Goal: Task Accomplishment & Management: Complete application form

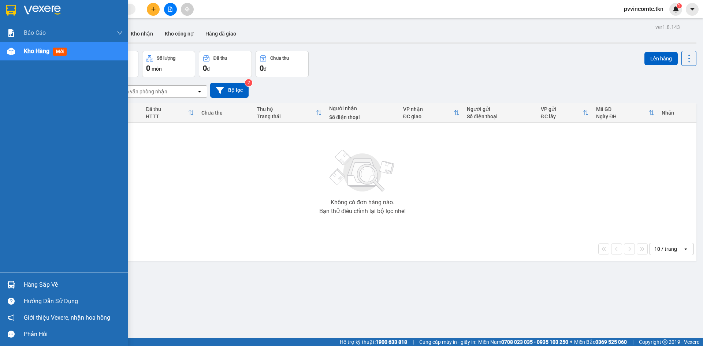
click at [35, 284] on div "Hàng sắp về" at bounding box center [73, 284] width 99 height 11
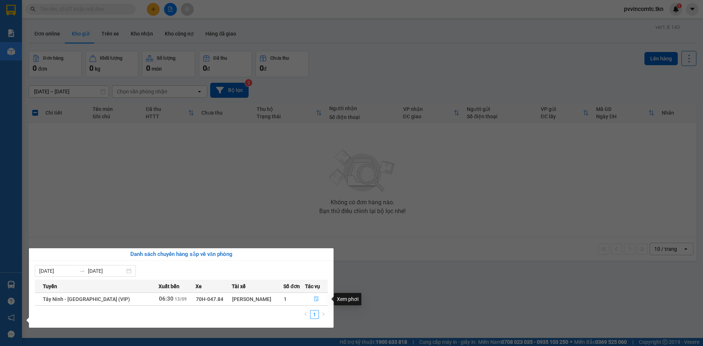
click at [315, 300] on icon "file-done" at bounding box center [316, 298] width 5 height 5
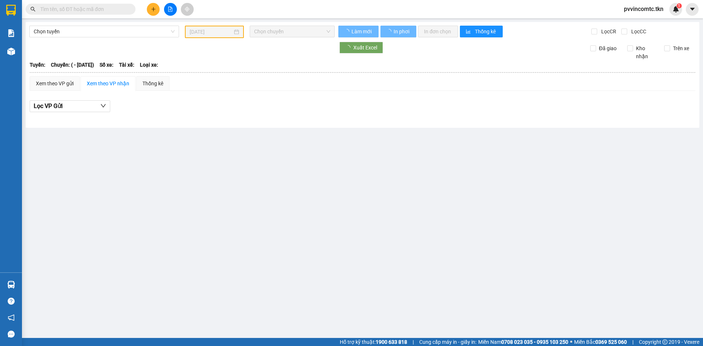
type input "[DATE]"
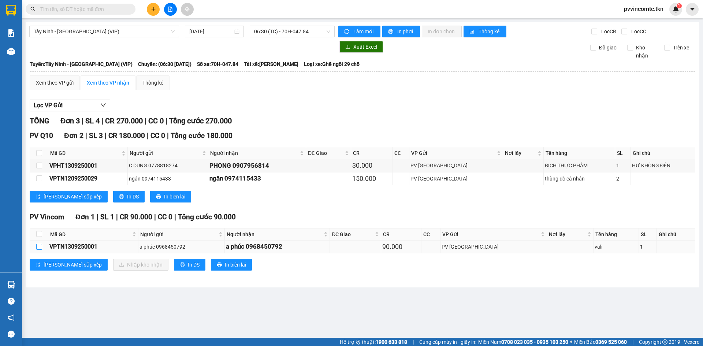
click at [40, 248] on input "checkbox" at bounding box center [39, 247] width 6 height 6
checkbox input "true"
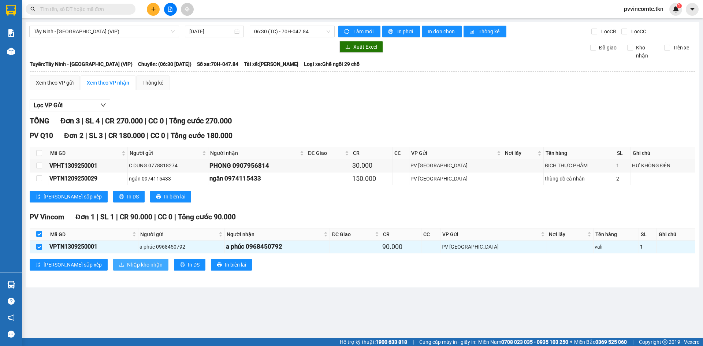
click at [119, 266] on icon "download" at bounding box center [121, 264] width 5 height 5
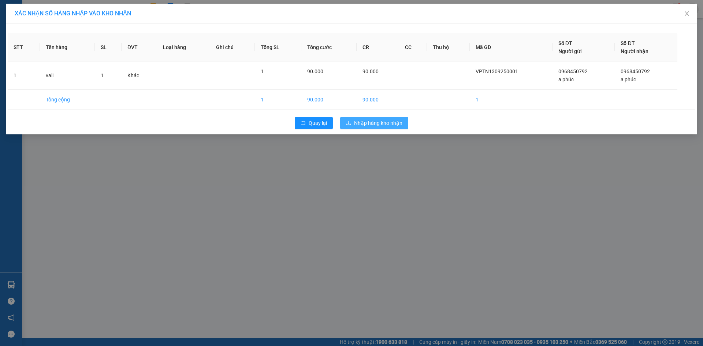
click at [368, 120] on span "Nhập hàng kho nhận" at bounding box center [378, 123] width 48 height 8
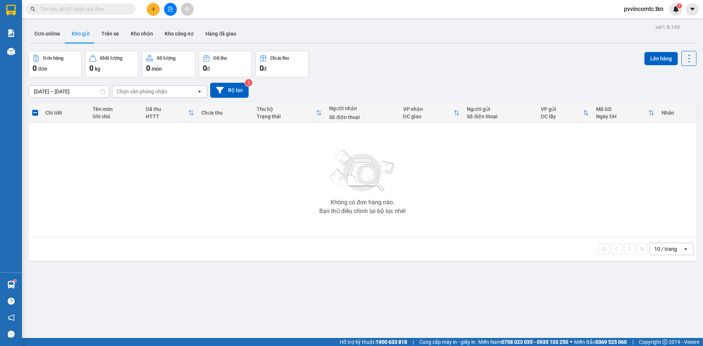
click at [152, 10] on icon "plus" at bounding box center [153, 9] width 5 height 5
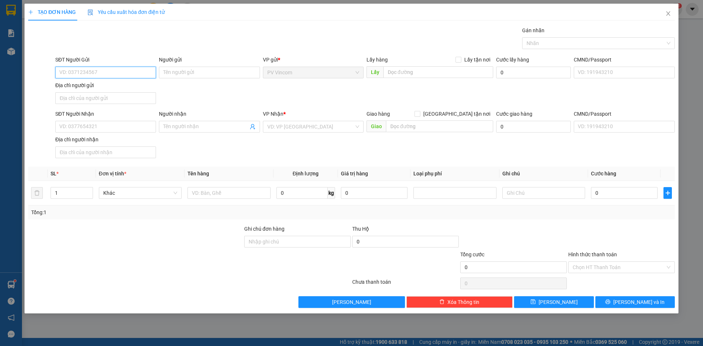
click at [95, 71] on input "SĐT Người Gửi" at bounding box center [105, 73] width 101 height 12
click at [105, 72] on input "SĐT Người Gửi" at bounding box center [105, 73] width 101 height 12
type input "0967559208"
click at [210, 69] on input "Người gửi" at bounding box center [209, 73] width 101 height 12
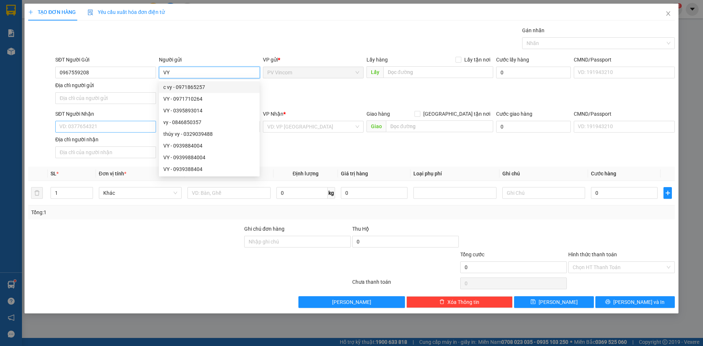
type input "VY"
click at [86, 127] on input "SĐT Người Nhận" at bounding box center [105, 127] width 101 height 12
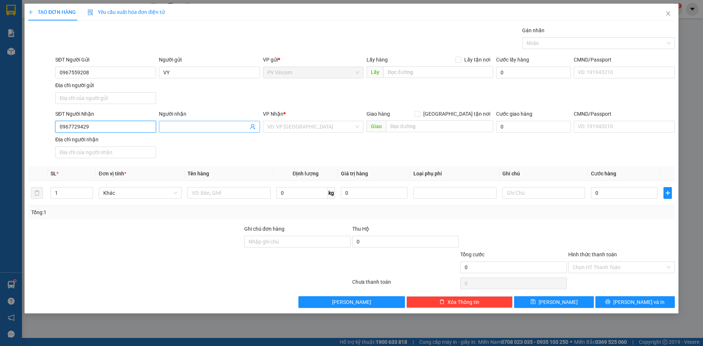
type input "0967729429"
click at [189, 126] on input "Người nhận" at bounding box center [205, 127] width 85 height 8
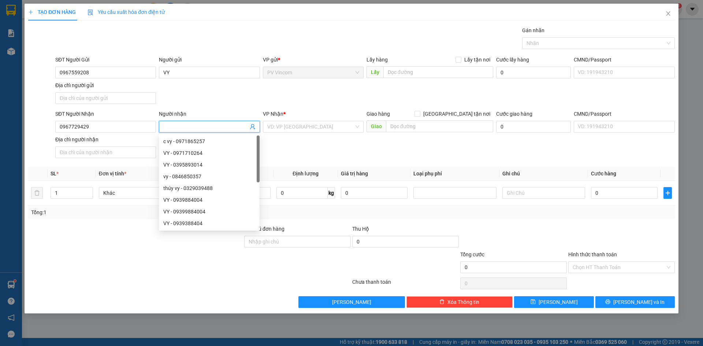
type input "H"
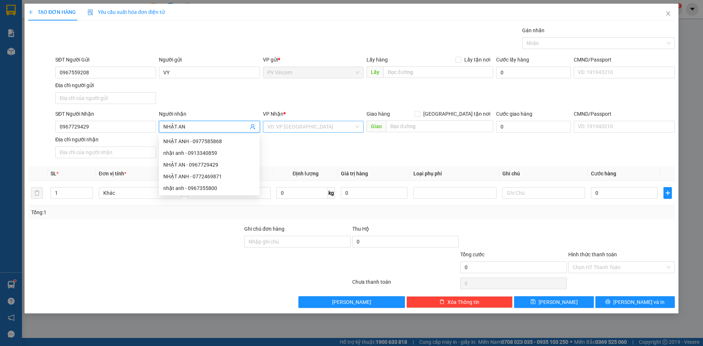
type input "NHẬT AN"
click at [289, 124] on input "search" at bounding box center [310, 126] width 87 height 11
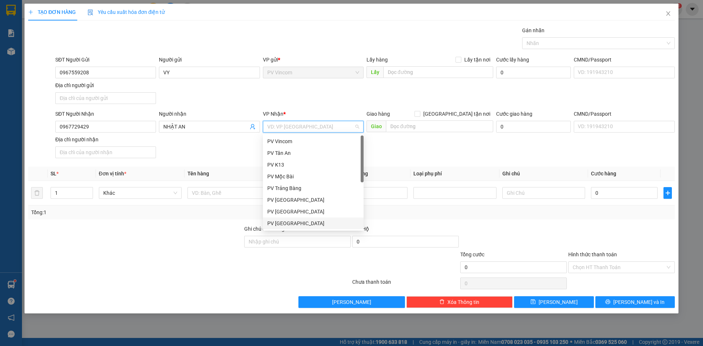
click at [286, 224] on div "PV [GEOGRAPHIC_DATA]" at bounding box center [313, 223] width 92 height 8
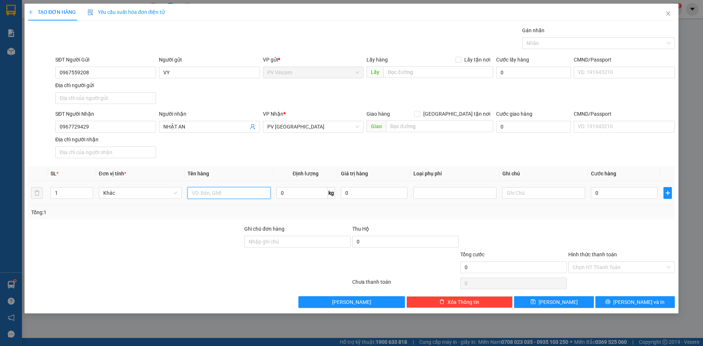
click at [225, 191] on input "text" at bounding box center [228, 193] width 83 height 12
click at [562, 43] on div at bounding box center [595, 43] width 142 height 9
type input "THỰC PHẨM"
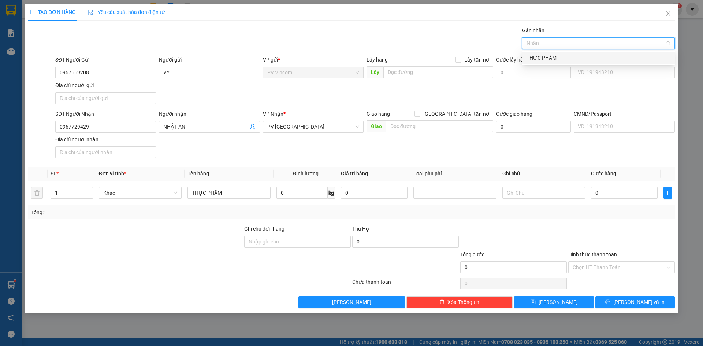
click at [552, 58] on div "THỰC PHẨM" at bounding box center [598, 58] width 144 height 8
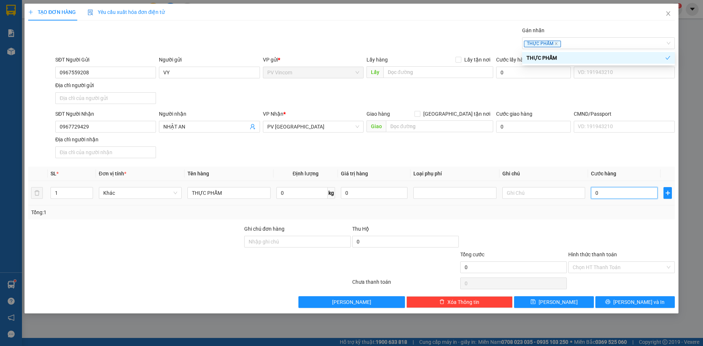
click at [609, 195] on input "0" at bounding box center [624, 193] width 67 height 12
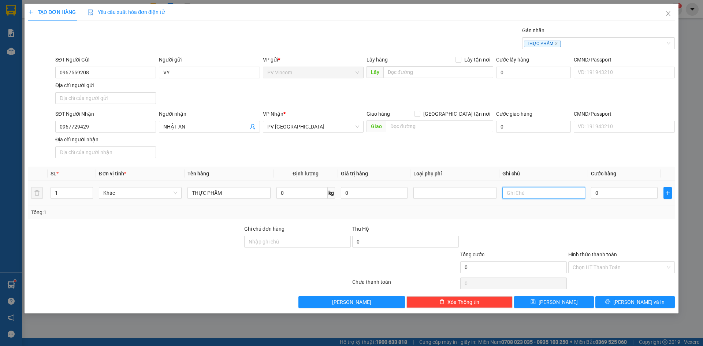
click at [544, 191] on input "text" at bounding box center [543, 193] width 83 height 12
type input "HƯ KHÔNG ĐỀN"
click at [611, 195] on input "0" at bounding box center [624, 193] width 67 height 12
type input "3"
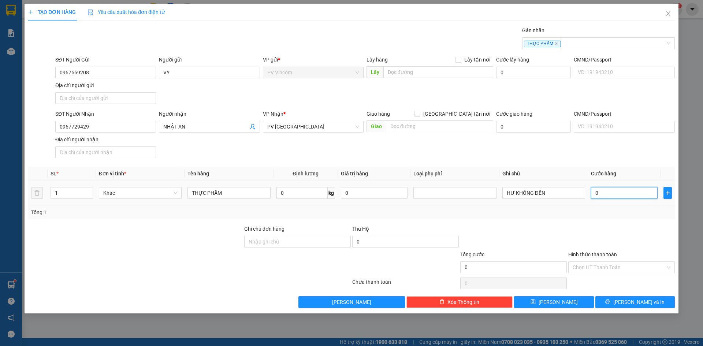
type input "3"
type input "30"
type input "300"
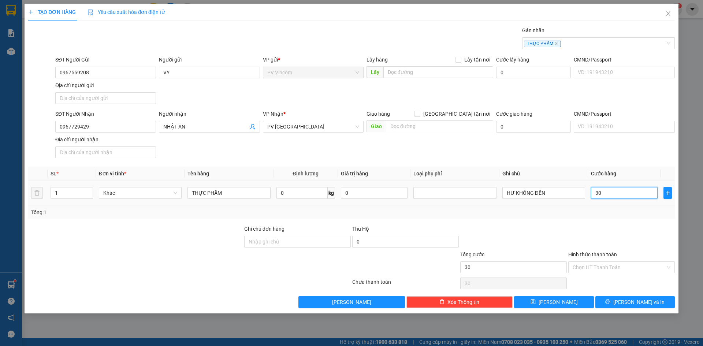
type input "300"
type input "3.000"
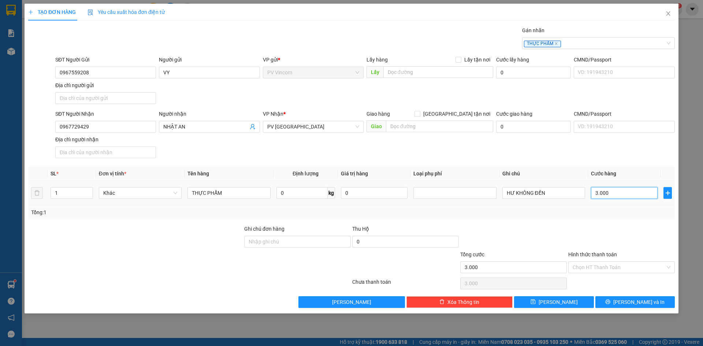
type input "30.000"
click at [599, 264] on input "Hình thức thanh toán" at bounding box center [618, 267] width 93 height 11
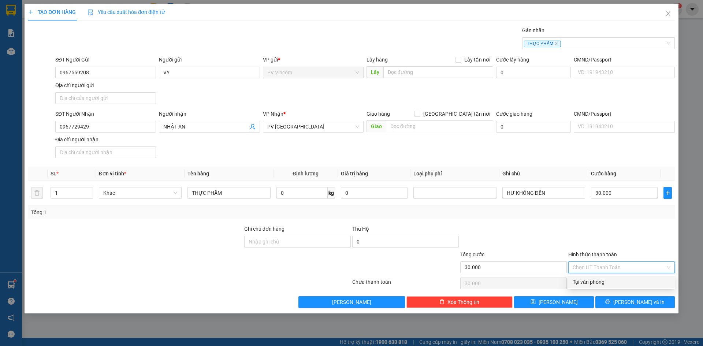
click at [590, 279] on div "Tại văn phòng" at bounding box center [621, 282] width 98 height 8
type input "0"
click at [610, 303] on icon "printer" at bounding box center [607, 301] width 5 height 5
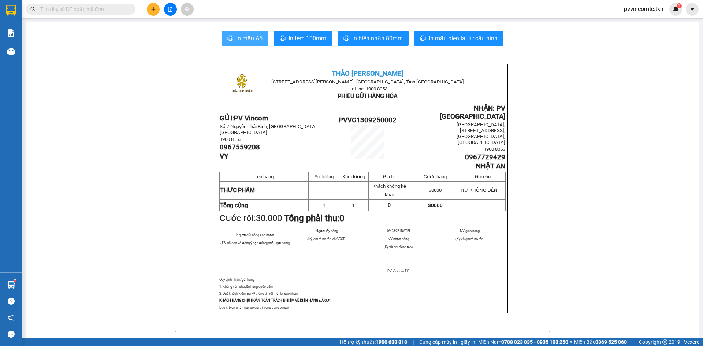
click at [240, 38] on span "In mẫu A5" at bounding box center [249, 38] width 26 height 9
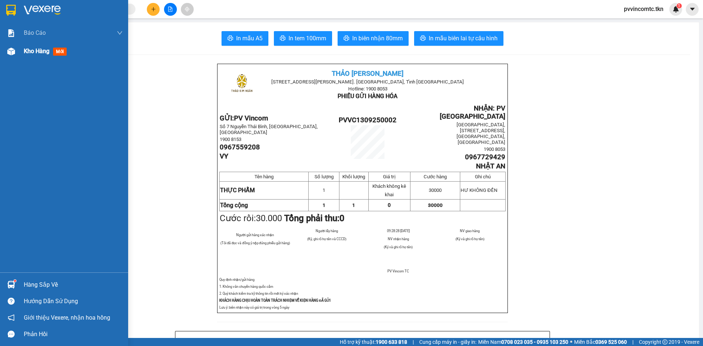
click at [29, 52] on span "Kho hàng" at bounding box center [37, 51] width 26 height 7
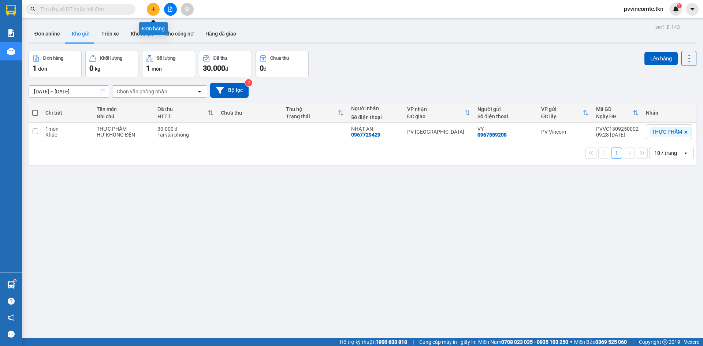
click at [149, 10] on button at bounding box center [153, 9] width 13 height 13
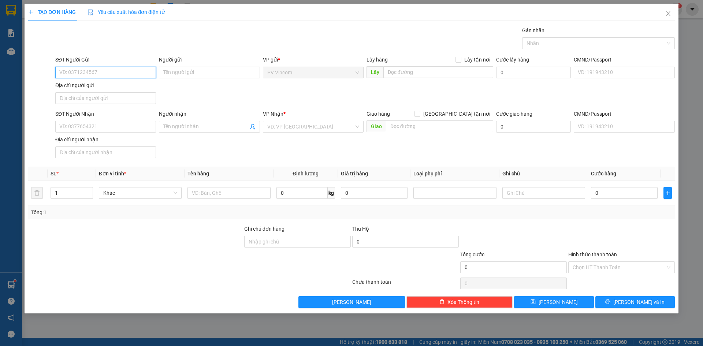
click at [97, 73] on input "SĐT Người Gửi" at bounding box center [105, 73] width 101 height 12
type input "0961641732"
click at [182, 72] on input "Người gửi" at bounding box center [209, 73] width 101 height 12
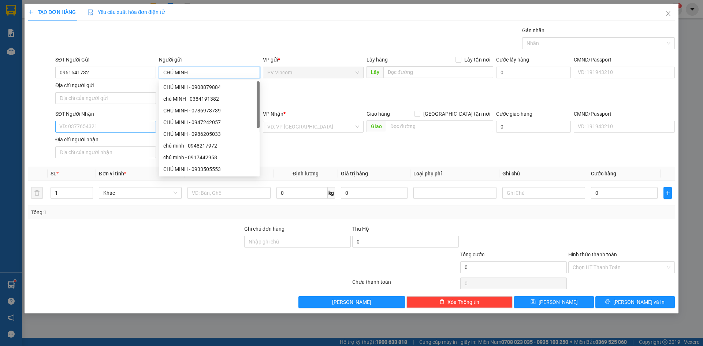
type input "CHÚ MINH"
click at [70, 124] on input "SĐT Người Nhận" at bounding box center [105, 127] width 101 height 12
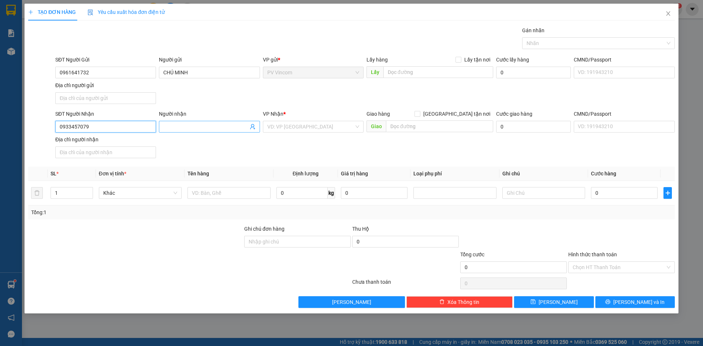
type input "0933457079"
click at [210, 130] on input "Người nhận" at bounding box center [205, 127] width 85 height 8
type input "[PERSON_NAME]"
click at [210, 192] on input "text" at bounding box center [228, 193] width 83 height 12
type input "TĂM NHA KHOA"
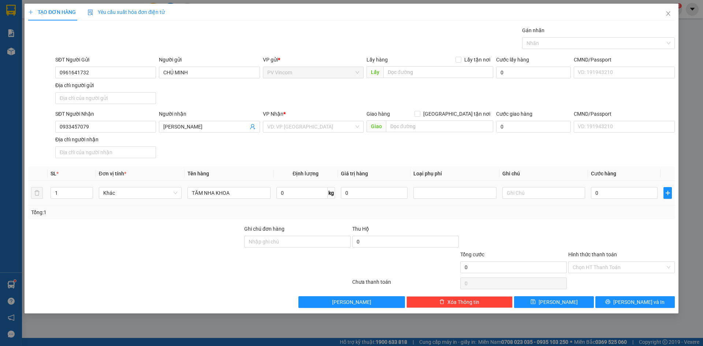
click at [544, 201] on td at bounding box center [543, 193] width 89 height 25
click at [540, 196] on input "text" at bounding box center [543, 193] width 83 height 12
type input "HƯ KHÔNG ĐỀN"
click at [606, 186] on div "0" at bounding box center [624, 193] width 67 height 15
click at [307, 132] on input "search" at bounding box center [310, 126] width 87 height 11
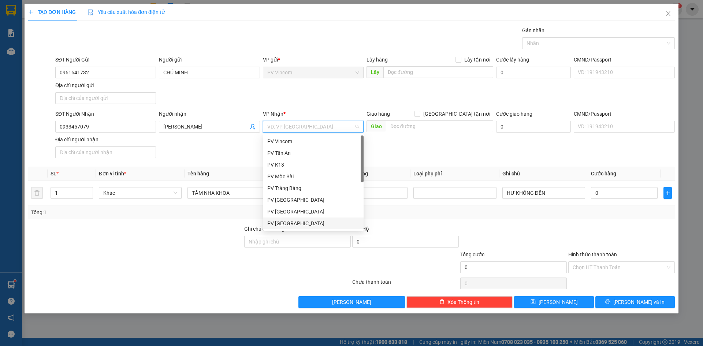
click at [282, 221] on div "PV [GEOGRAPHIC_DATA]" at bounding box center [313, 223] width 92 height 8
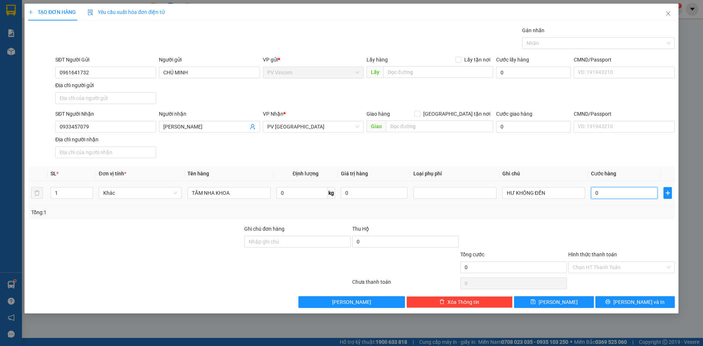
click at [612, 195] on input "0" at bounding box center [624, 193] width 67 height 12
type input "3"
type input "30"
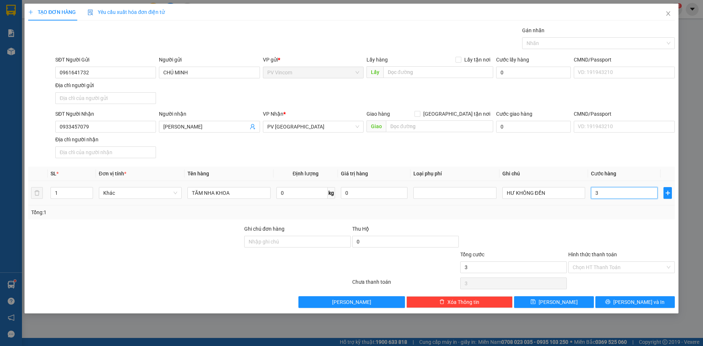
type input "30"
type input "300"
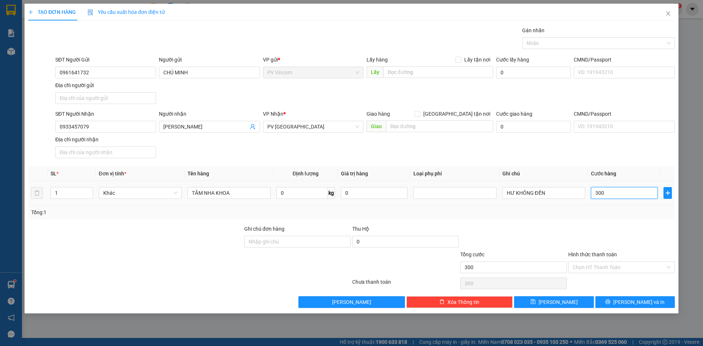
type input "3.000"
type input "30.000"
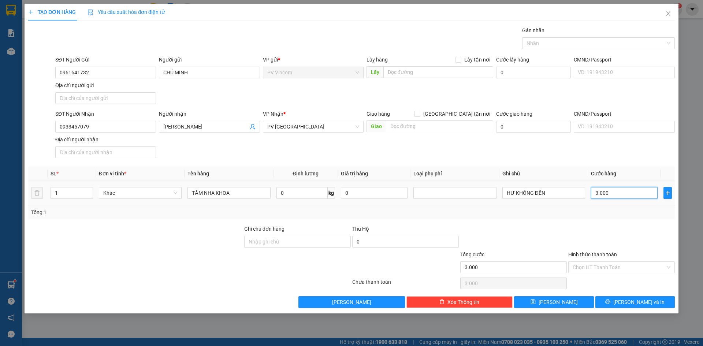
type input "30.000"
click at [599, 267] on input "Hình thức thanh toán" at bounding box center [618, 267] width 93 height 11
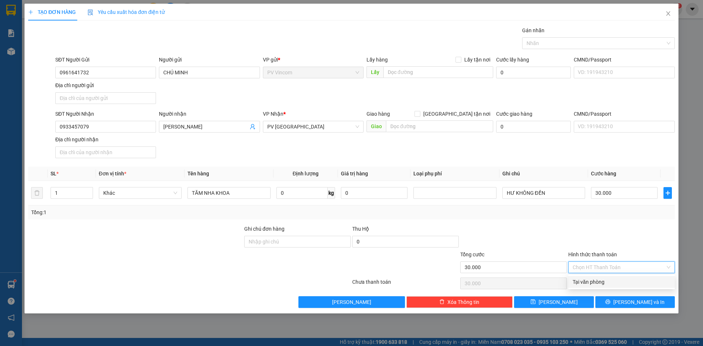
click at [580, 281] on div "Tại văn phòng" at bounding box center [621, 282] width 98 height 8
type input "0"
click at [634, 303] on span "[PERSON_NAME] và In" at bounding box center [638, 302] width 51 height 8
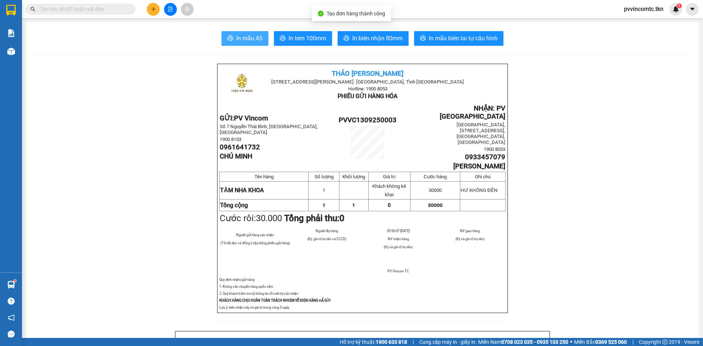
click at [237, 37] on span "In mẫu A5" at bounding box center [249, 38] width 26 height 9
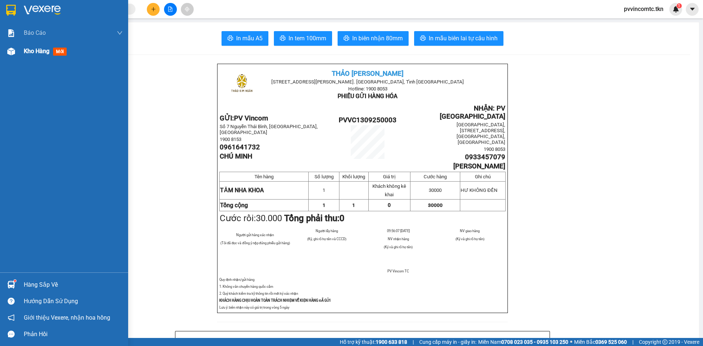
click at [39, 48] on div "Kho hàng mới" at bounding box center [47, 50] width 46 height 9
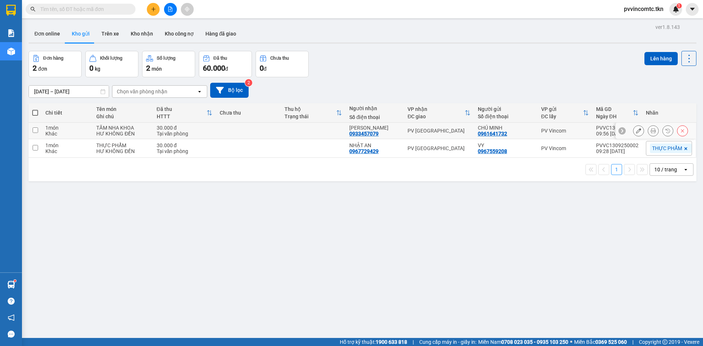
click at [35, 128] on input "checkbox" at bounding box center [35, 129] width 5 height 5
checkbox input "true"
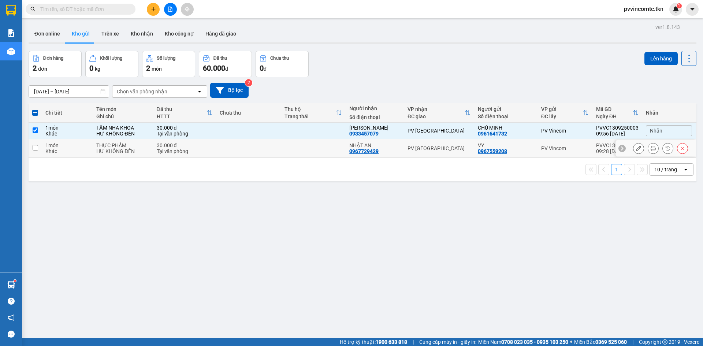
click at [35, 147] on input "checkbox" at bounding box center [35, 147] width 5 height 5
checkbox input "true"
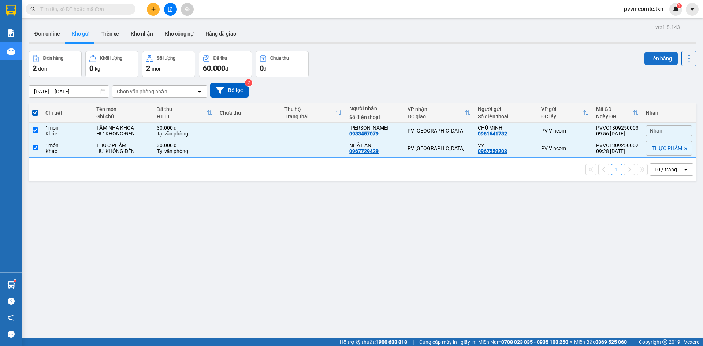
click at [653, 56] on button "Lên hàng" at bounding box center [660, 58] width 33 height 13
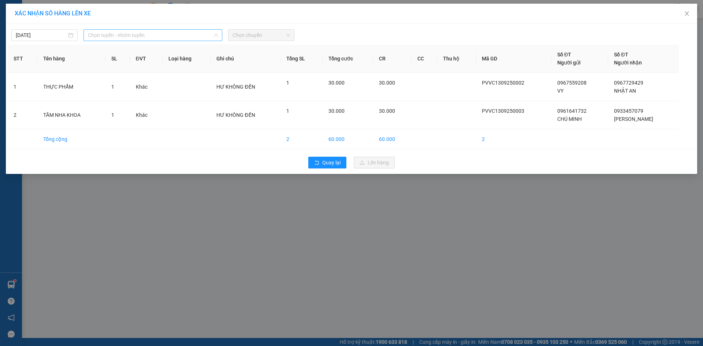
click at [192, 33] on span "Chọn tuyến - nhóm tuyến" at bounding box center [153, 35] width 130 height 11
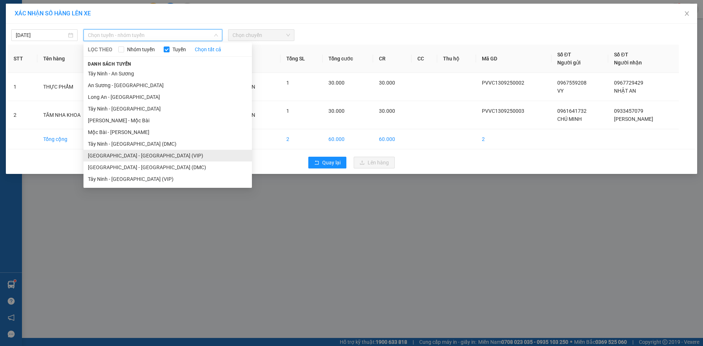
click at [115, 153] on li "[GEOGRAPHIC_DATA] - [GEOGRAPHIC_DATA] (VIP)" at bounding box center [167, 156] width 168 height 12
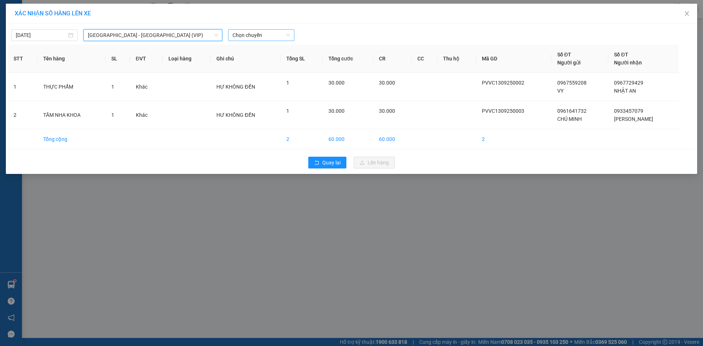
click at [260, 35] on span "Chọn chuyến" at bounding box center [260, 35] width 57 height 11
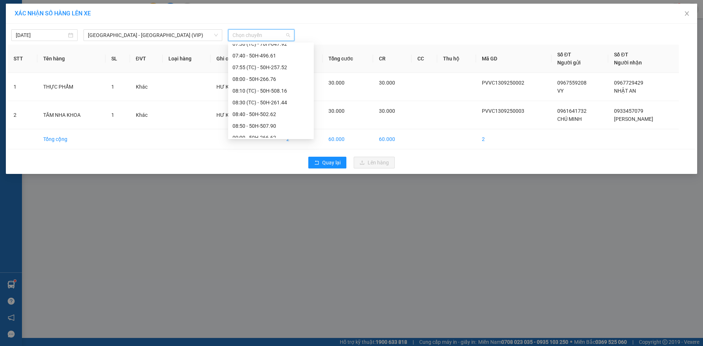
scroll to position [183, 0]
click at [252, 113] on div "09:30 (TC) - 70H-047.84" at bounding box center [270, 113] width 77 height 8
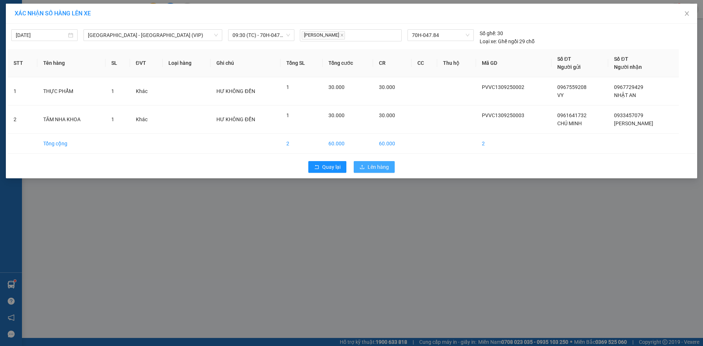
click at [375, 165] on span "Lên hàng" at bounding box center [377, 167] width 21 height 8
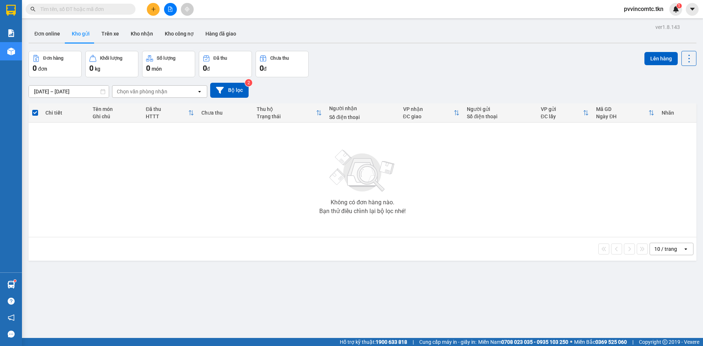
click at [247, 296] on div "ver 1.8.143 Đơn online Kho gửi Trên xe Kho nhận Kho công nợ Hàng đã giao Đơn hà…" at bounding box center [362, 195] width 673 height 346
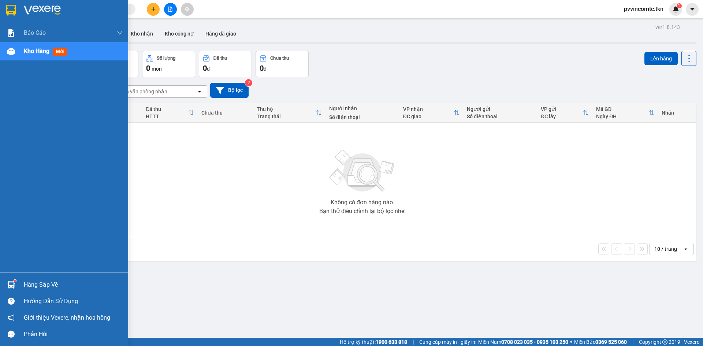
click at [40, 280] on div "Hàng sắp về" at bounding box center [73, 284] width 99 height 11
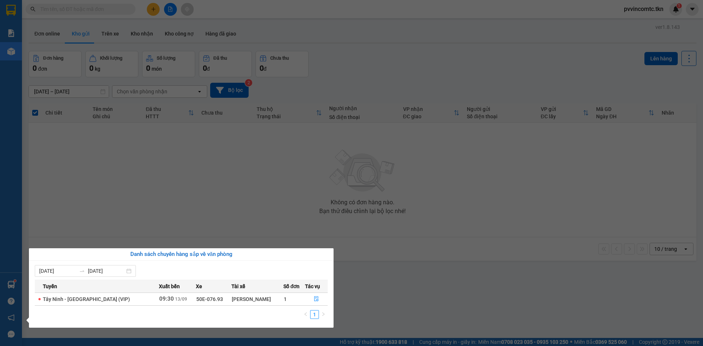
click at [445, 201] on section "Kết quả tìm kiếm ( 0 ) Bộ lọc No Data pvvincomtc.tkn 1 Báo cáo Mẫu 1: Báo cáo d…" at bounding box center [351, 173] width 703 height 346
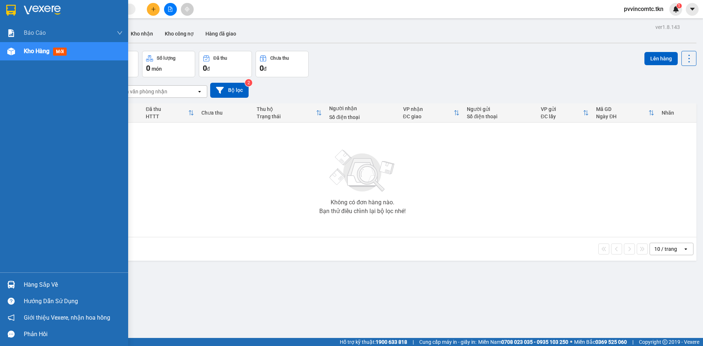
click at [30, 51] on span "Kho hàng" at bounding box center [37, 51] width 26 height 7
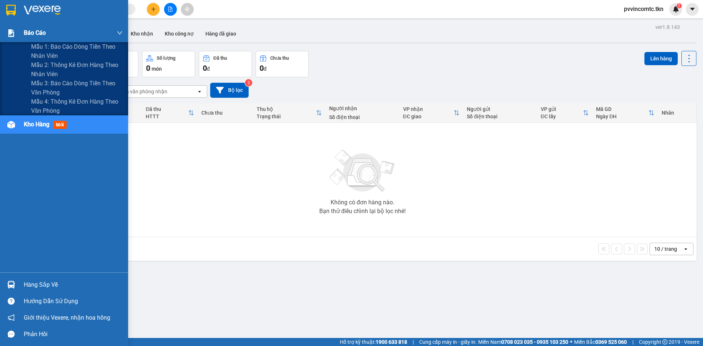
click at [34, 35] on span "Báo cáo" at bounding box center [35, 32] width 22 height 9
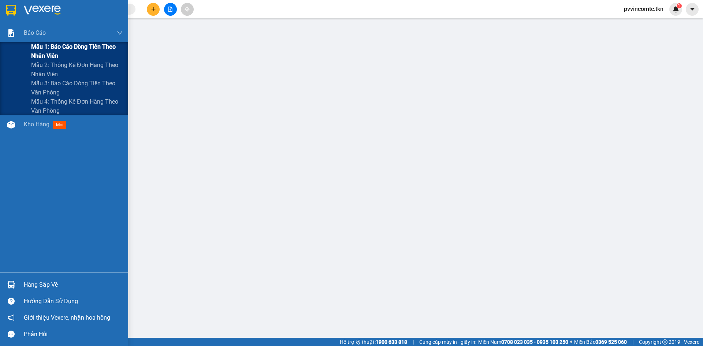
click at [40, 43] on span "Mẫu 1: Báo cáo dòng tiền theo nhân viên" at bounding box center [76, 51] width 91 height 18
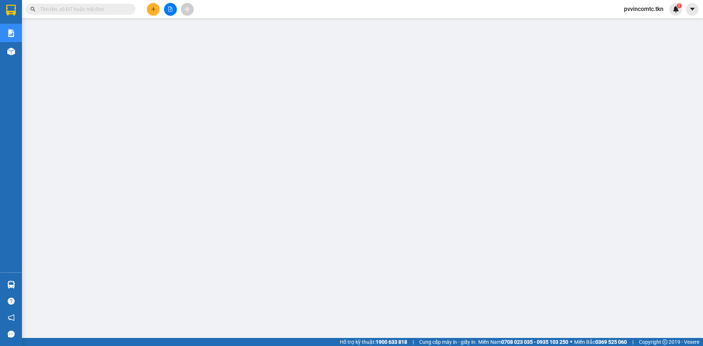
click at [150, 6] on button at bounding box center [153, 9] width 13 height 13
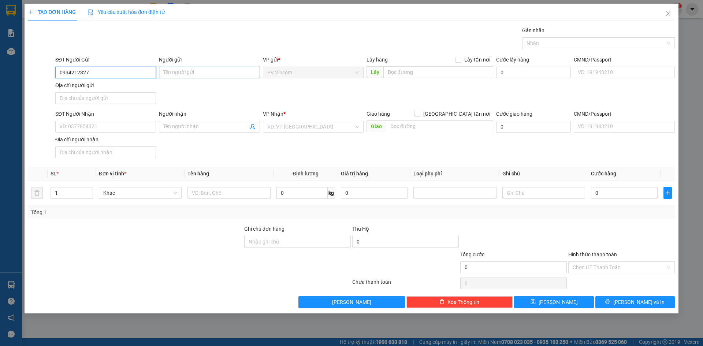
type input "0934212327"
click at [190, 73] on input "Người gửi" at bounding box center [209, 73] width 101 height 12
type input "[PERSON_NAME]"
click at [89, 129] on input "SĐT Người Nhận" at bounding box center [105, 127] width 101 height 12
drag, startPoint x: 93, startPoint y: 73, endPoint x: 32, endPoint y: 75, distance: 60.8
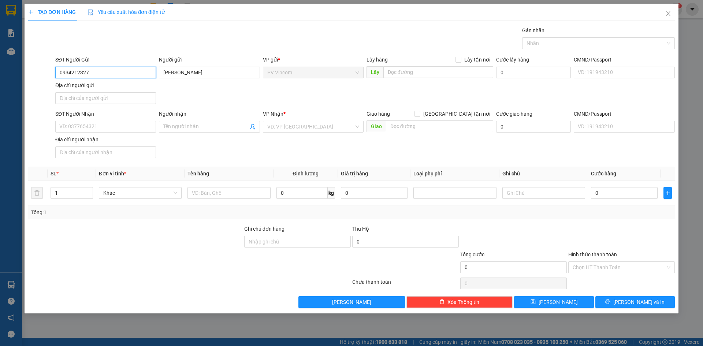
click at [35, 72] on div "SĐT Người Gửi 0934212327 0934212327 Người gửi [PERSON_NAME] VP gửi * PV Vincom …" at bounding box center [351, 81] width 648 height 51
click at [84, 128] on input "SĐT Người Nhận" at bounding box center [105, 127] width 101 height 12
paste input "0934212327"
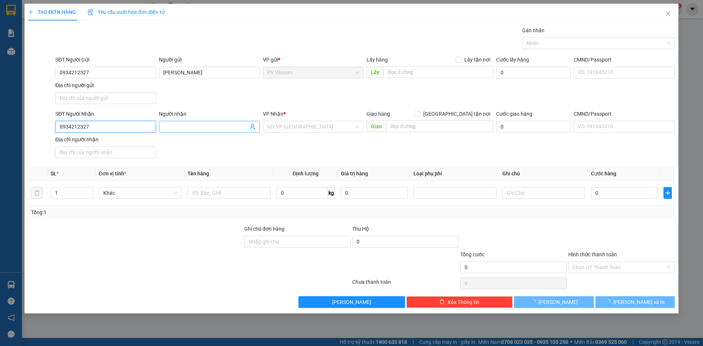
type input "0934212327"
click at [180, 127] on input "Người nhận" at bounding box center [205, 127] width 85 height 8
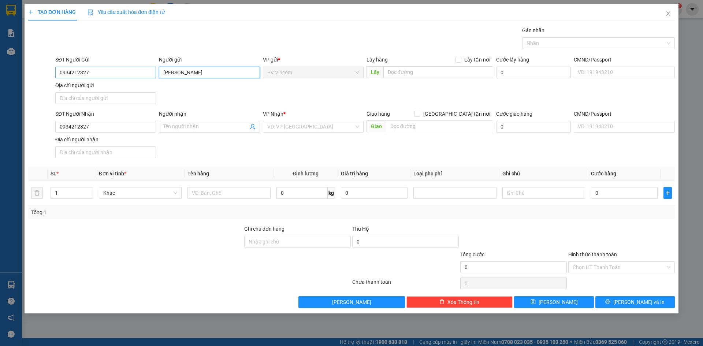
drag, startPoint x: 208, startPoint y: 70, endPoint x: 128, endPoint y: 72, distance: 80.2
click at [128, 72] on div "SĐT Người Gửi 0934212327 Người gửi BẢO [PERSON_NAME] VP gửi * PV Vincom Lấy hàn…" at bounding box center [365, 81] width 622 height 51
paste input "0934212327"
drag, startPoint x: 204, startPoint y: 71, endPoint x: 131, endPoint y: 74, distance: 72.9
click at [131, 74] on div "SĐT Người Gửi 0934212327 Người gửi 0934212327 0934212327 VP gửi * PV Vincom Lấy…" at bounding box center [365, 81] width 622 height 51
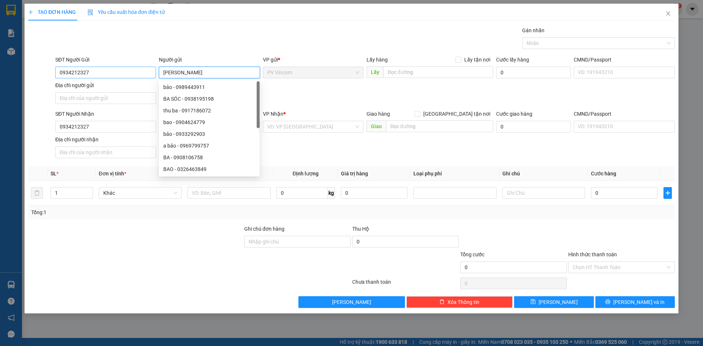
type input "[PERSON_NAME]"
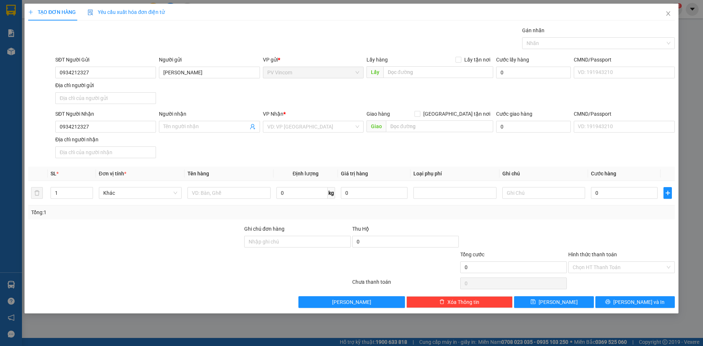
click at [250, 149] on div "SĐT Người Nhận 0934212327 Người nhận Tên người nhận VP Nhận * VD: VP [GEOGRAPHI…" at bounding box center [365, 135] width 622 height 51
drag, startPoint x: 163, startPoint y: 72, endPoint x: 143, endPoint y: 73, distance: 19.8
click at [143, 73] on div "SĐT Người Gửi 0934212327 Người gửi [PERSON_NAME] VP gửi * PV Vincom Lấy hàng Lấ…" at bounding box center [365, 81] width 622 height 51
click at [173, 126] on input "Người nhận" at bounding box center [205, 127] width 85 height 8
paste input "[PERSON_NAME]"
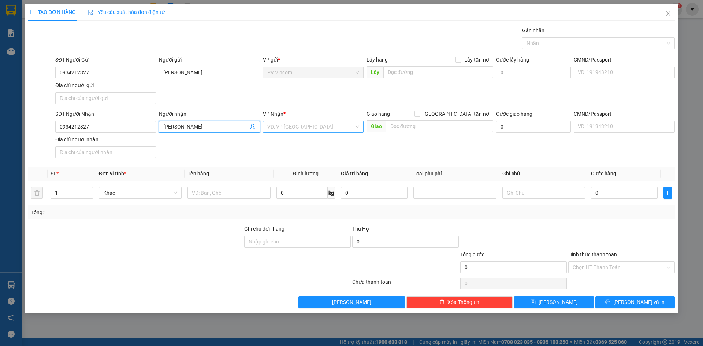
type input "[PERSON_NAME]"
click at [301, 127] on input "search" at bounding box center [310, 126] width 87 height 11
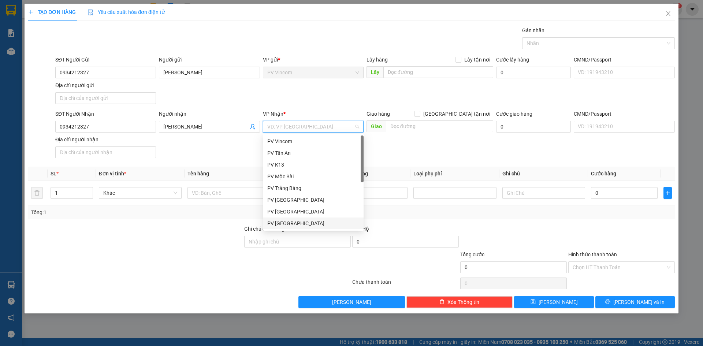
click at [284, 221] on div "PV [GEOGRAPHIC_DATA]" at bounding box center [313, 223] width 92 height 8
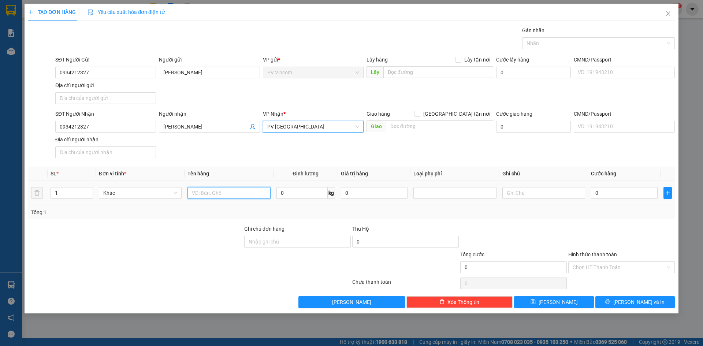
click at [209, 196] on input "text" at bounding box center [228, 193] width 83 height 12
type input "2 THÙNG BÁNH CUPCAKE"
click at [545, 36] on div "Gán nhãn" at bounding box center [598, 31] width 153 height 11
click at [543, 45] on div at bounding box center [595, 43] width 142 height 9
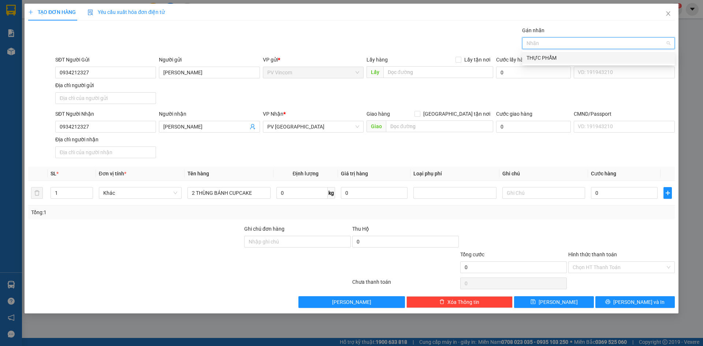
click at [543, 57] on div "THỰC PHẨM" at bounding box center [598, 58] width 144 height 8
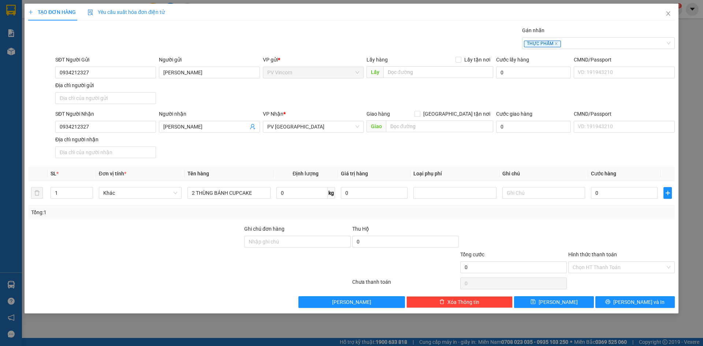
click at [178, 275] on div "Transit Pickup Surcharge Ids Transit Deliver Surcharge Ids Transit Deliver Surc…" at bounding box center [351, 166] width 646 height 281
click at [523, 197] on input "text" at bounding box center [543, 193] width 83 height 12
type input "HƯ KHÔNG ĐỀN"
click at [606, 197] on input "0" at bounding box center [624, 193] width 67 height 12
type input "8"
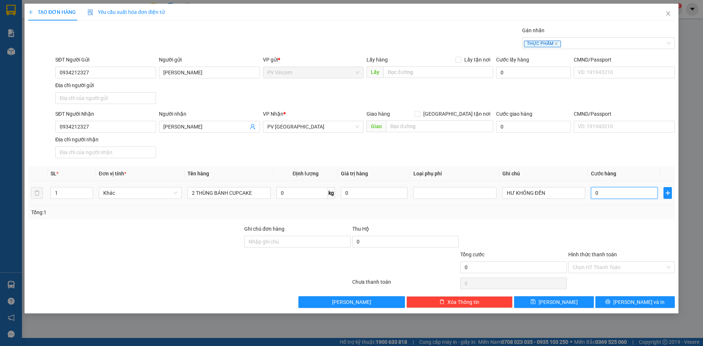
type input "8"
type input "80"
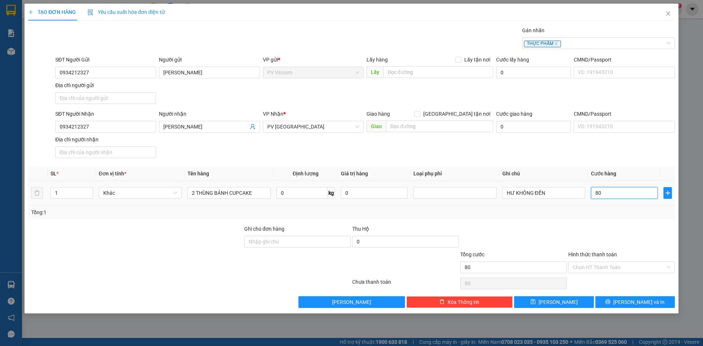
type input "800"
type input "8.000"
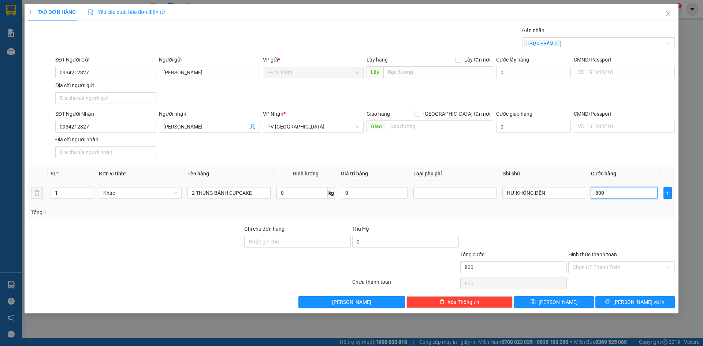
type input "8.000"
type input "80.000"
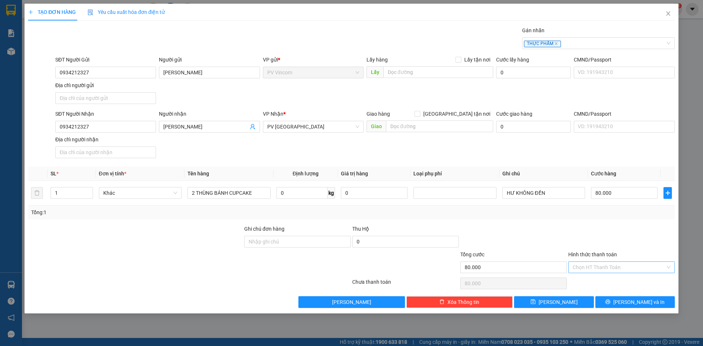
click at [606, 268] on input "Hình thức thanh toán" at bounding box center [618, 267] width 93 height 11
click at [585, 284] on div "Tại văn phòng" at bounding box center [621, 282] width 98 height 8
type input "0"
click at [633, 302] on span "[PERSON_NAME] và In" at bounding box center [638, 302] width 51 height 8
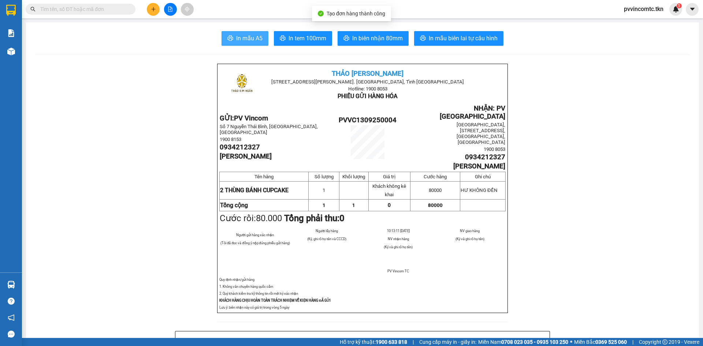
click at [239, 37] on span "In mẫu A5" at bounding box center [249, 38] width 26 height 9
